Goal: Task Accomplishment & Management: Manage account settings

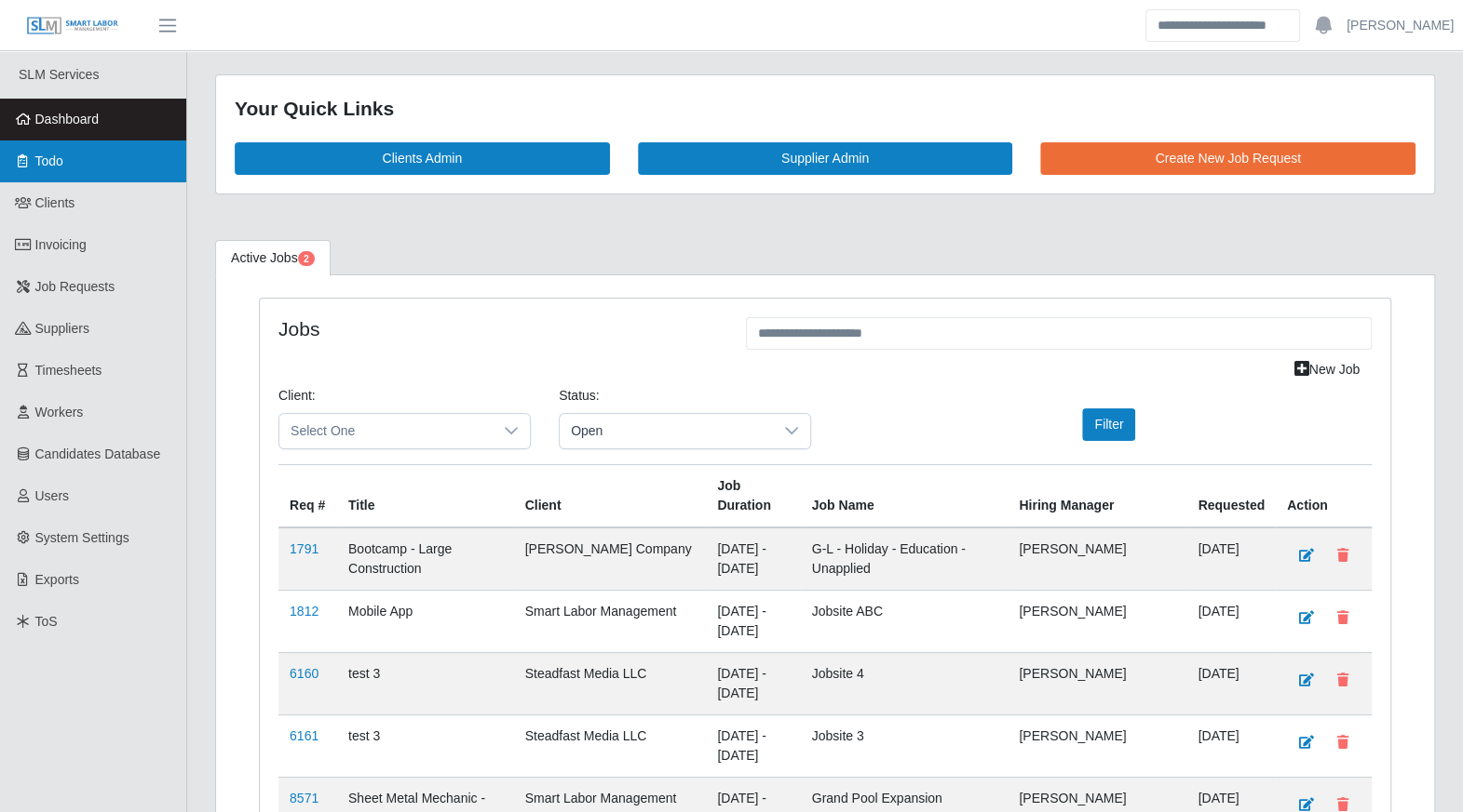
click at [72, 155] on link "Todo" at bounding box center [93, 162] width 186 height 42
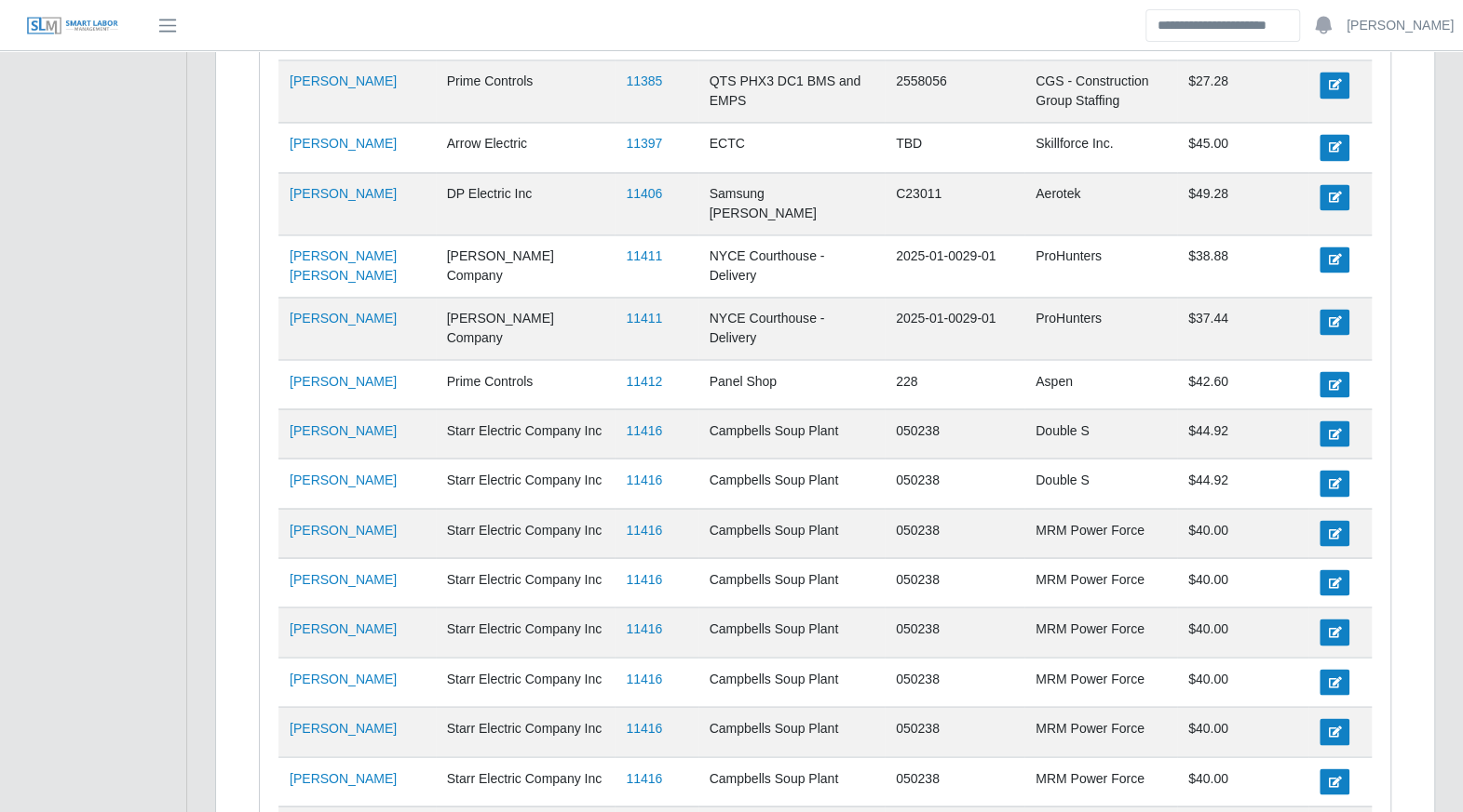
scroll to position [1945, 0]
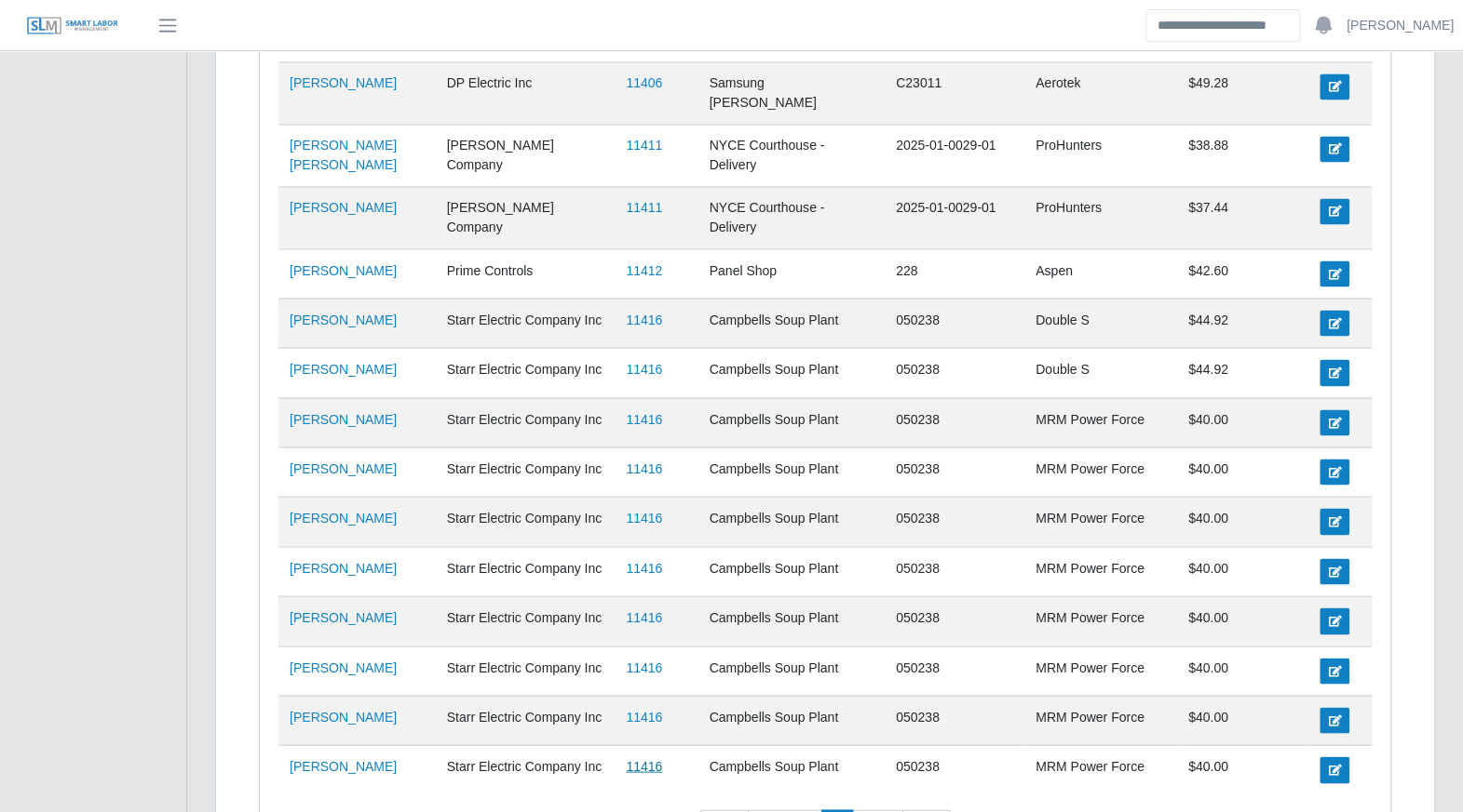
click at [642, 758] on link "11416" at bounding box center [644, 765] width 36 height 15
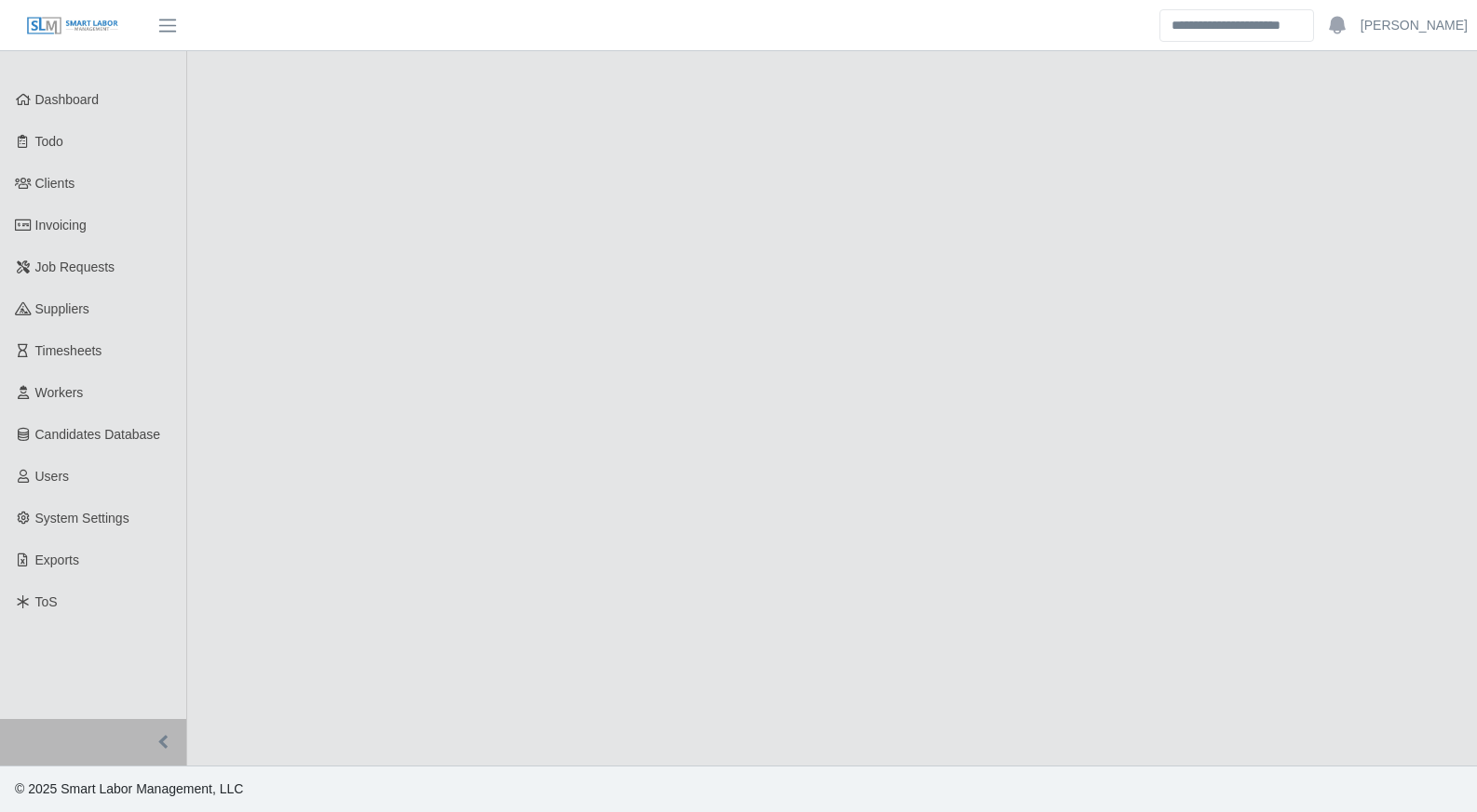
select select "****"
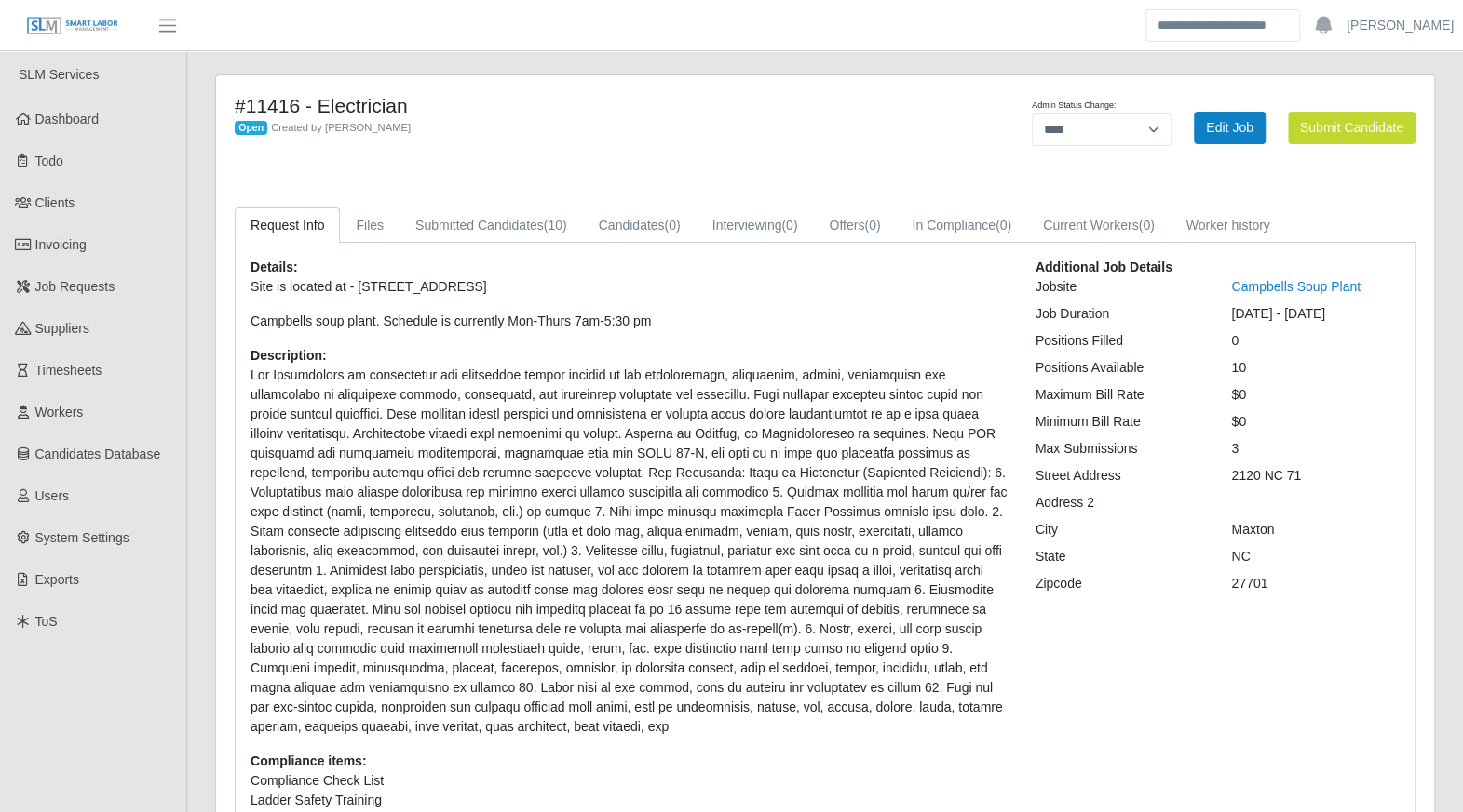
click at [467, 249] on div "Details: Site is located at - 2120 NC 71 Maxton N.C Campbells soup plant. Sched…" at bounding box center [825, 580] width 1179 height 675
click at [467, 224] on link "Submitted Candidates (10)" at bounding box center [492, 226] width 184 height 36
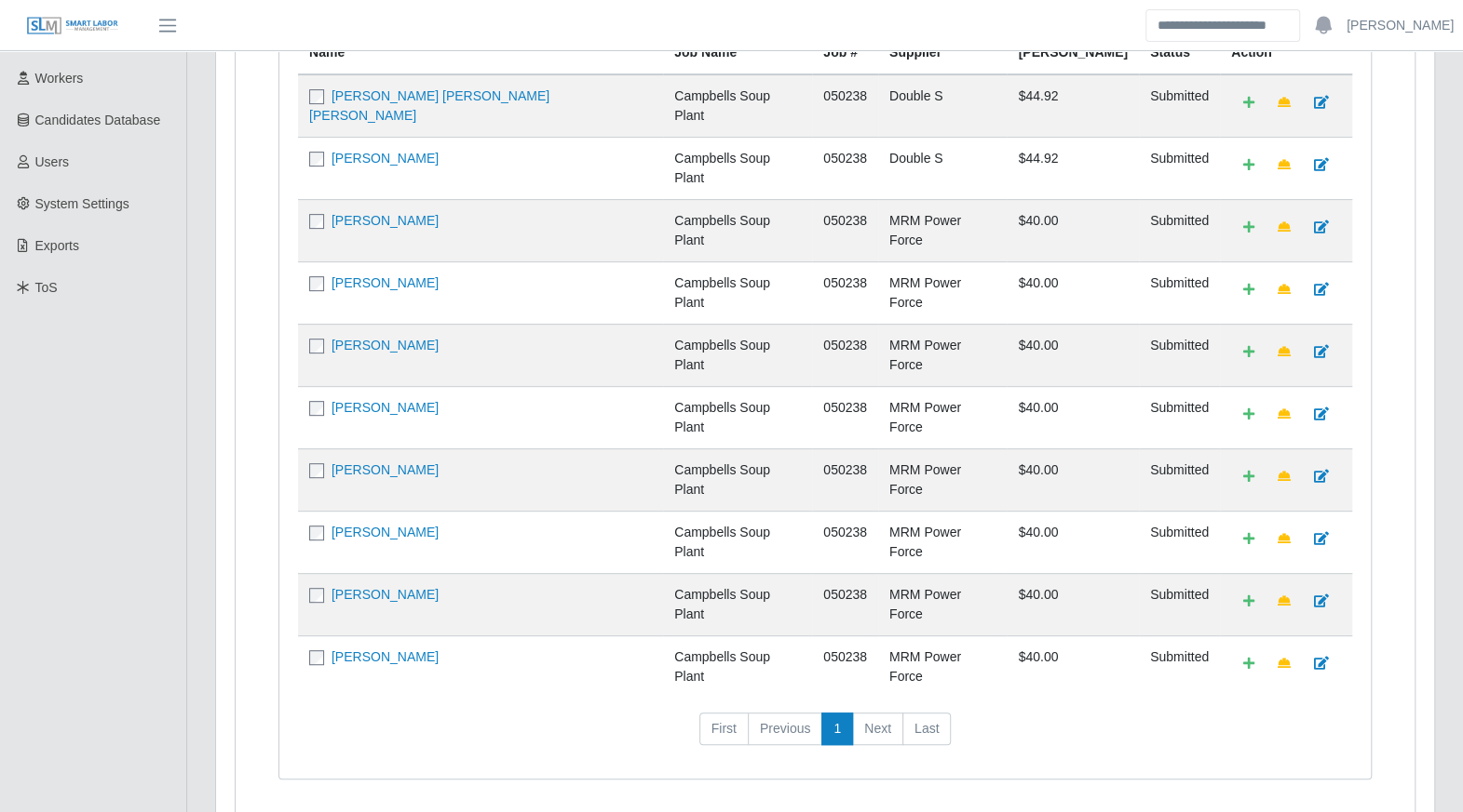
scroll to position [335, 0]
click at [381, 648] on link "Yair Toribio" at bounding box center [385, 655] width 107 height 15
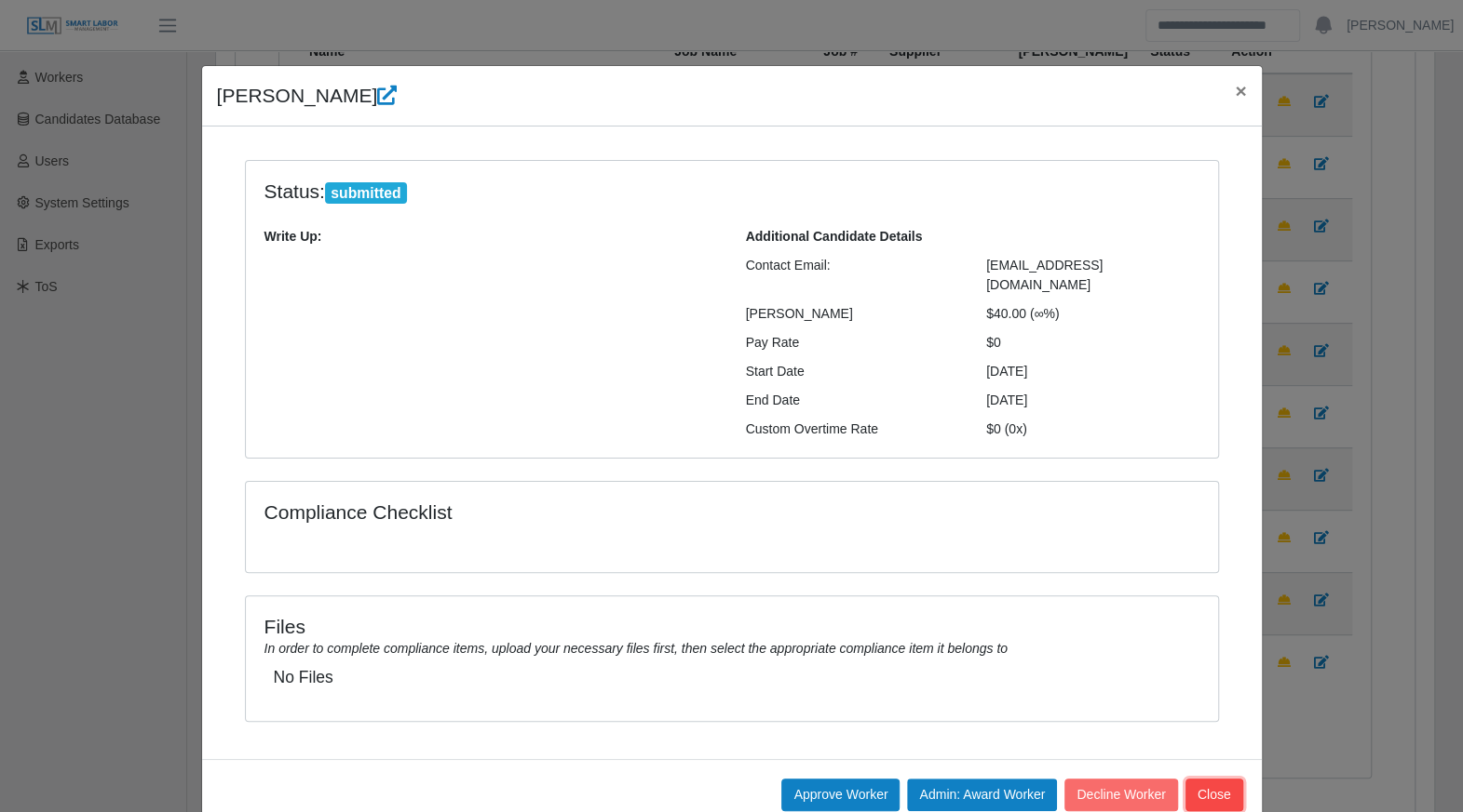
click at [1221, 779] on button "Close" at bounding box center [1214, 795] width 58 height 33
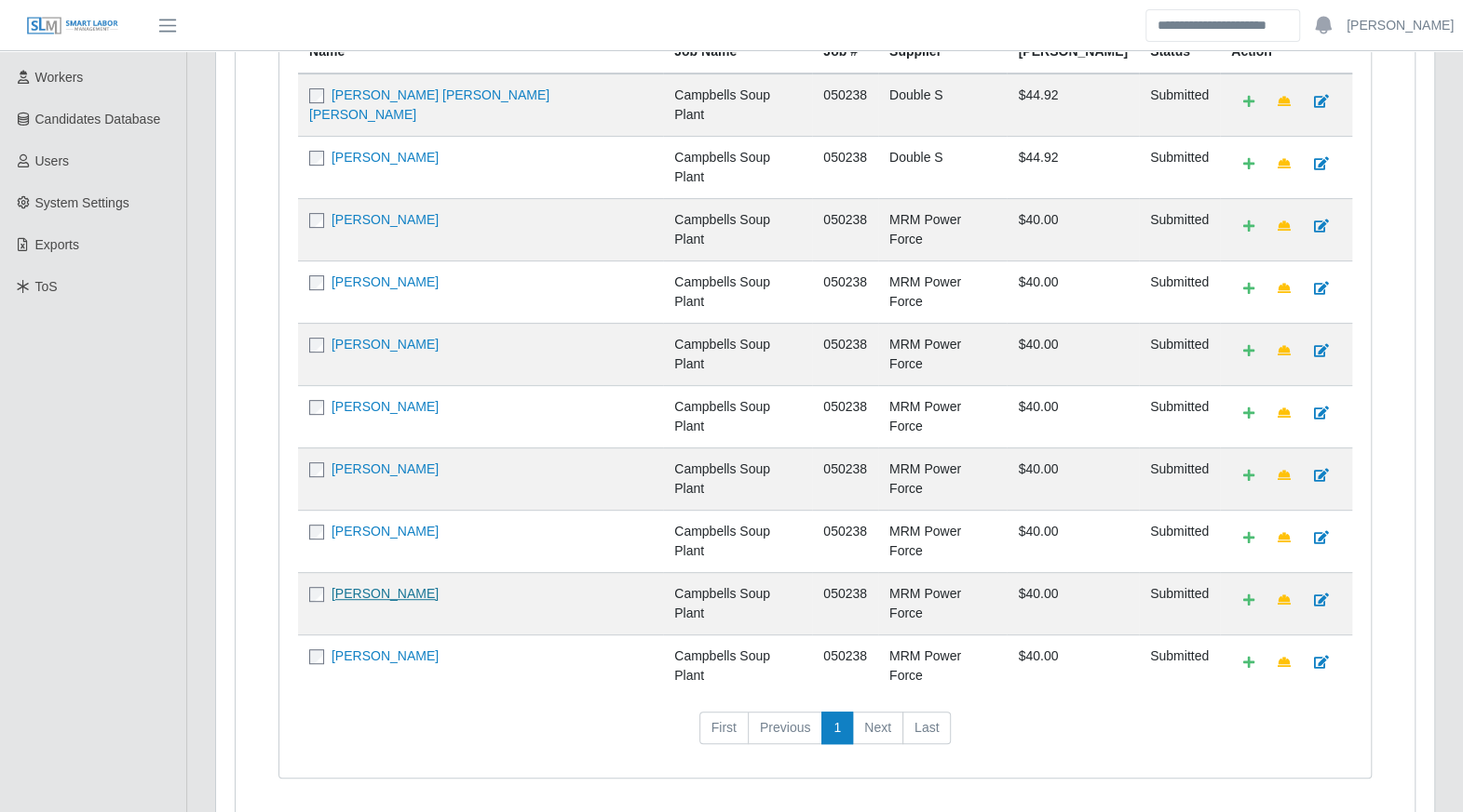
click at [354, 586] on link "Jaime Hernandez" at bounding box center [385, 593] width 107 height 15
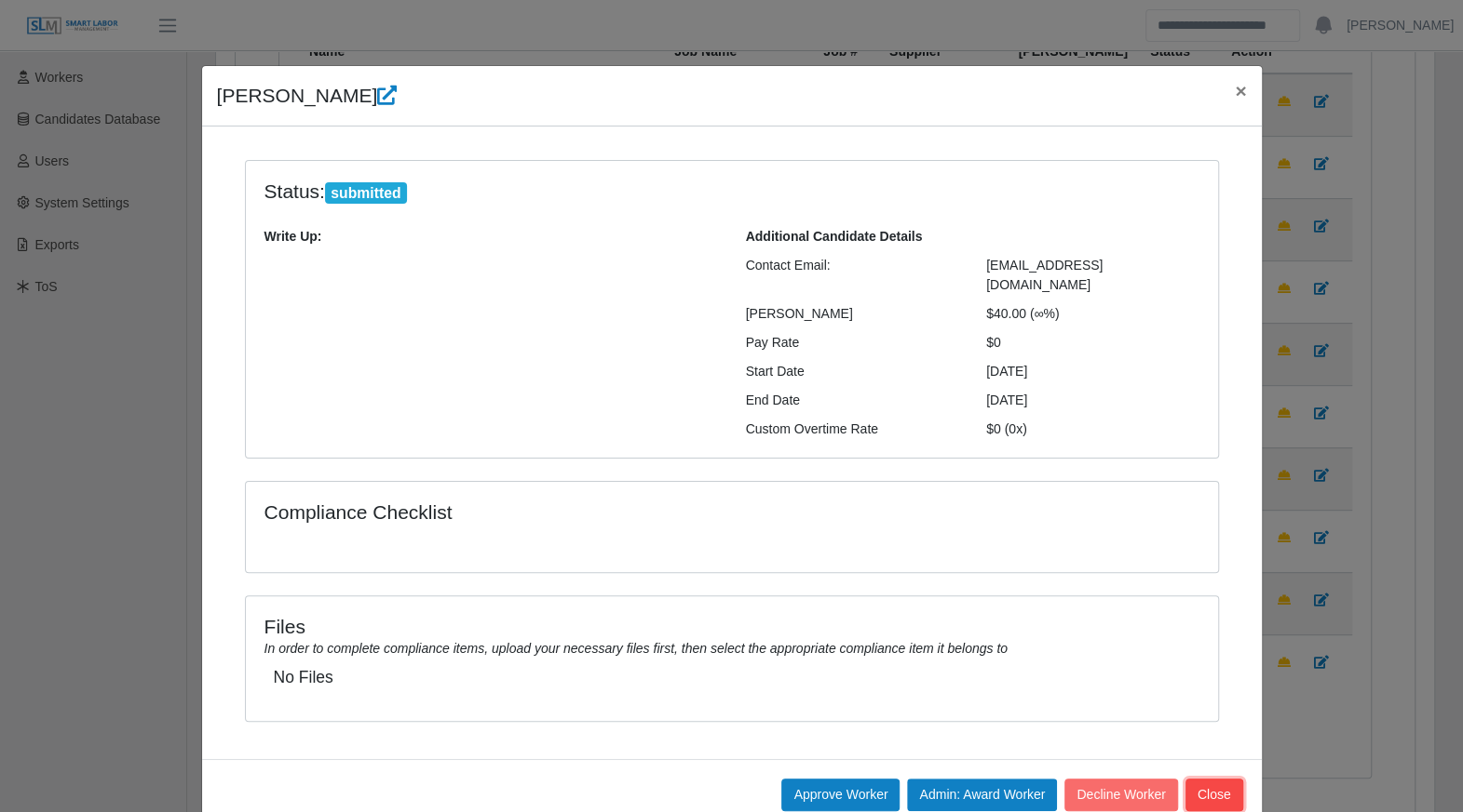
click at [1207, 779] on button "Close" at bounding box center [1214, 795] width 58 height 33
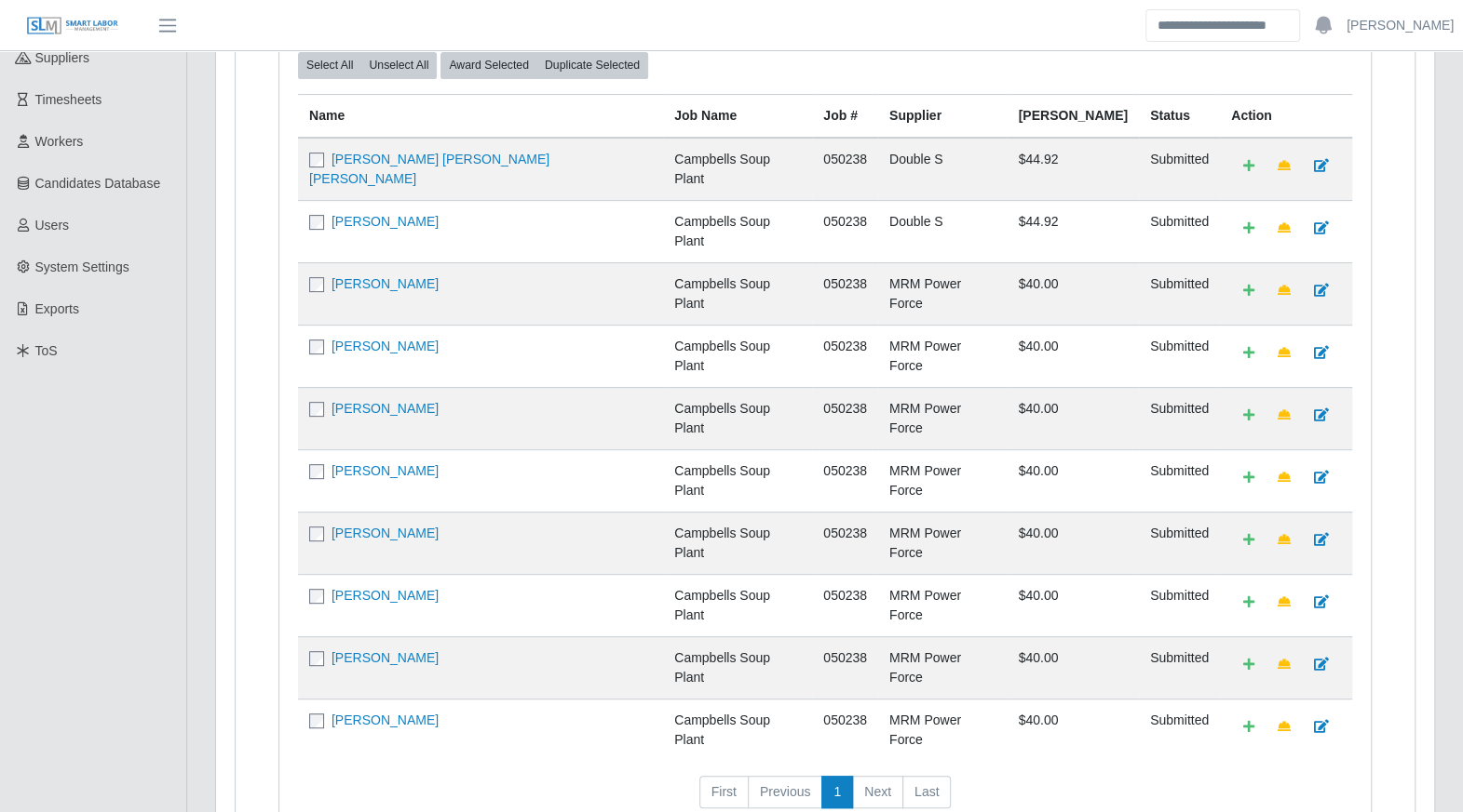
scroll to position [0, 0]
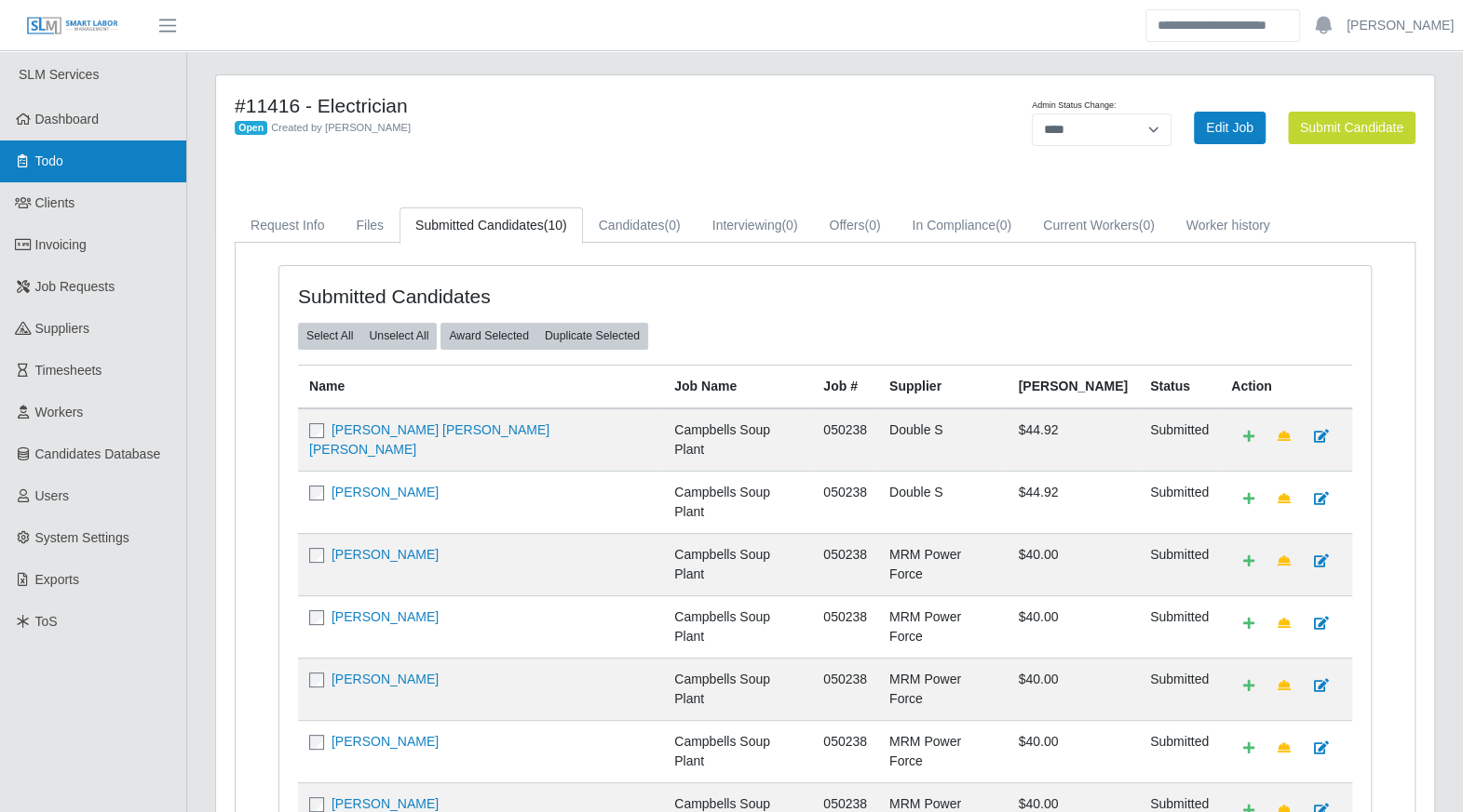
click at [67, 157] on link "Todo" at bounding box center [93, 162] width 186 height 42
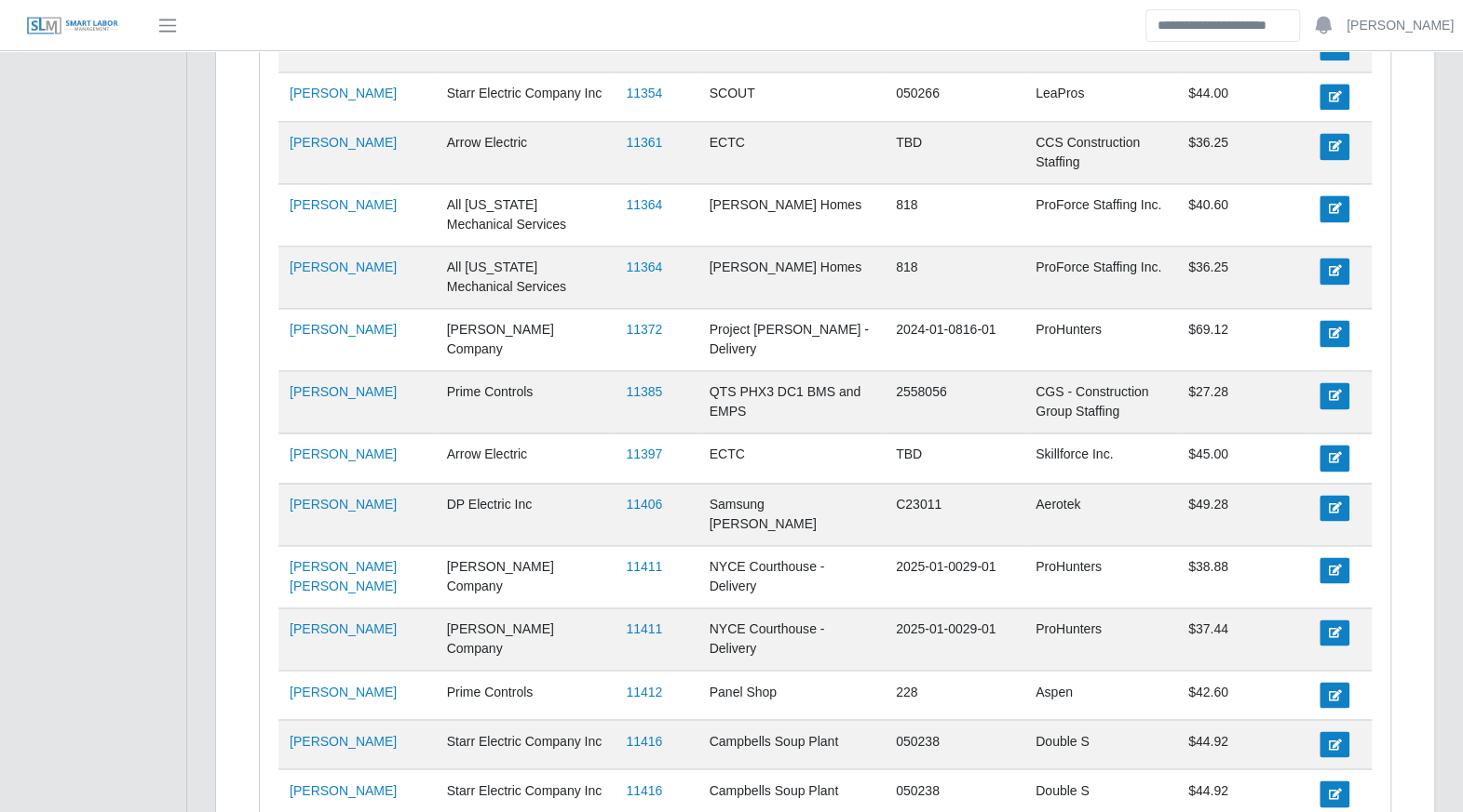
scroll to position [1534, 0]
